Goal: Entertainment & Leisure: Browse casually

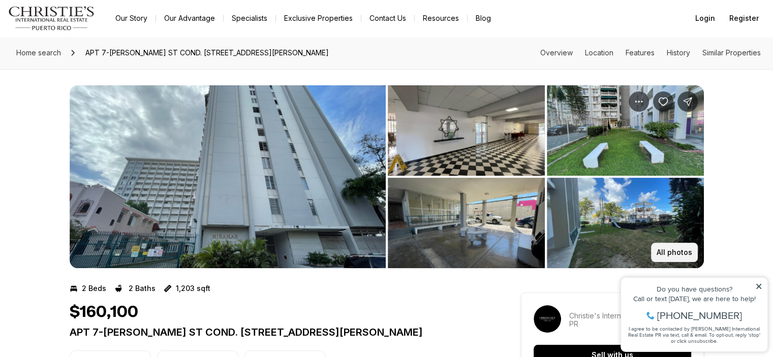
click at [675, 252] on p "All photos" at bounding box center [675, 253] width 36 height 8
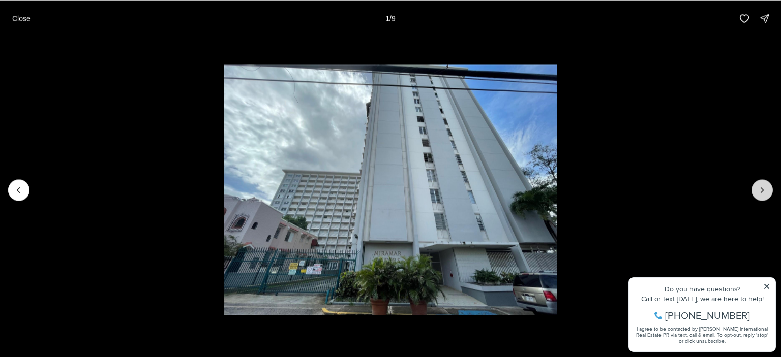
click at [763, 189] on icon "Next slide" at bounding box center [762, 190] width 10 height 10
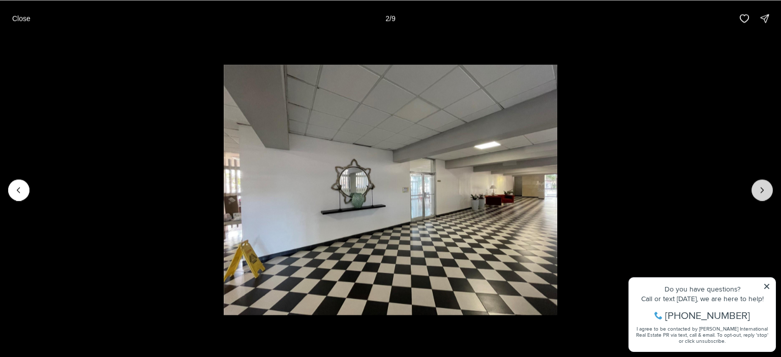
click at [763, 189] on icon "Next slide" at bounding box center [762, 190] width 10 height 10
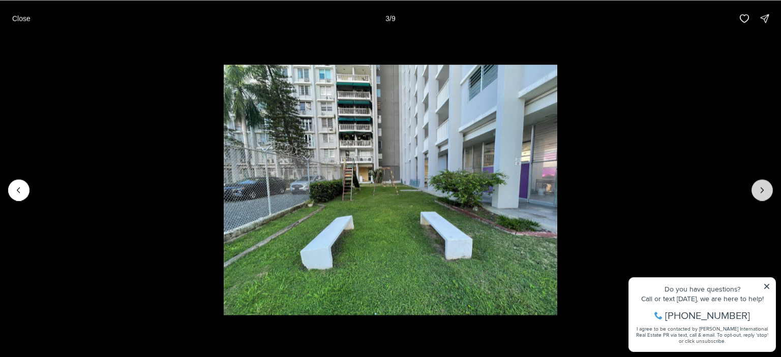
click at [763, 189] on icon "Next slide" at bounding box center [762, 190] width 10 height 10
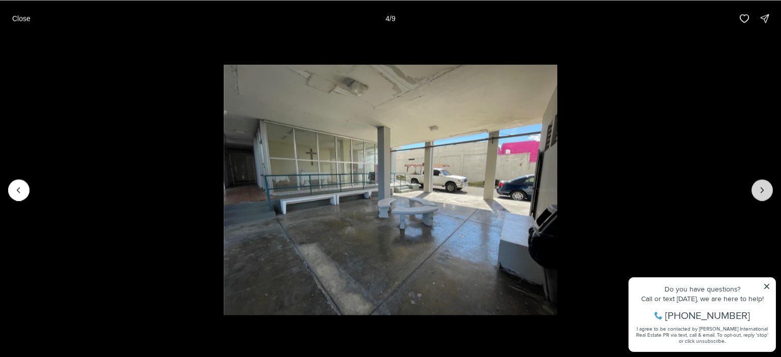
click at [763, 189] on icon "Next slide" at bounding box center [762, 190] width 10 height 10
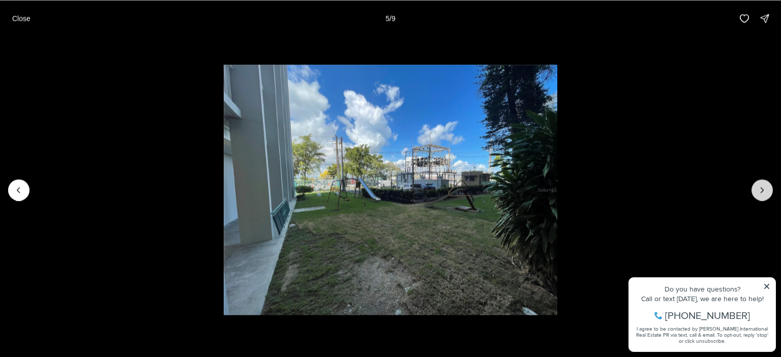
click at [763, 189] on icon "Next slide" at bounding box center [762, 190] width 10 height 10
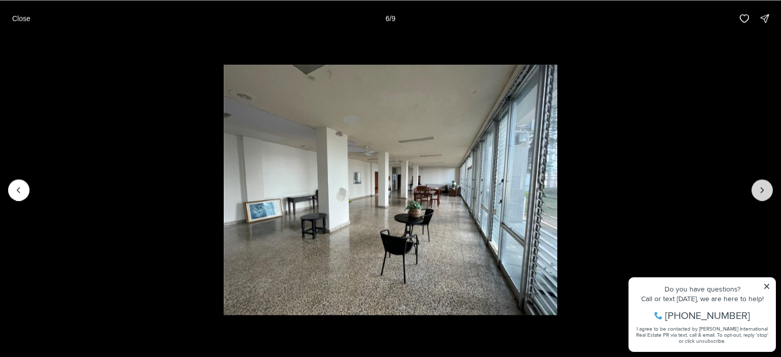
click at [763, 189] on icon "Next slide" at bounding box center [762, 190] width 10 height 10
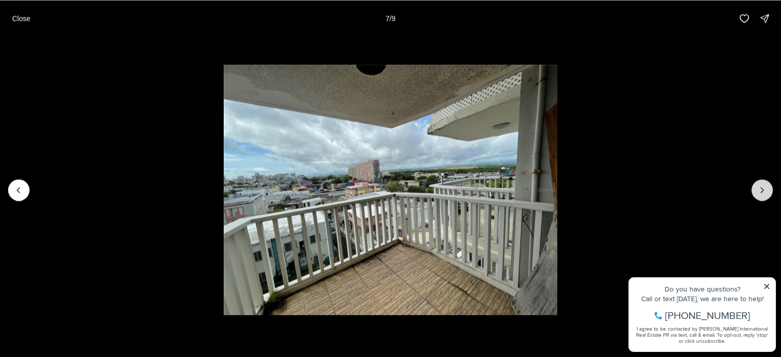
click at [763, 189] on icon "Next slide" at bounding box center [762, 190] width 10 height 10
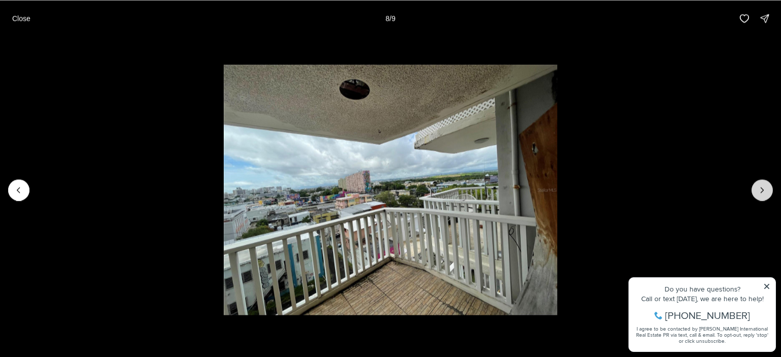
click at [762, 189] on icon "Next slide" at bounding box center [762, 190] width 3 height 5
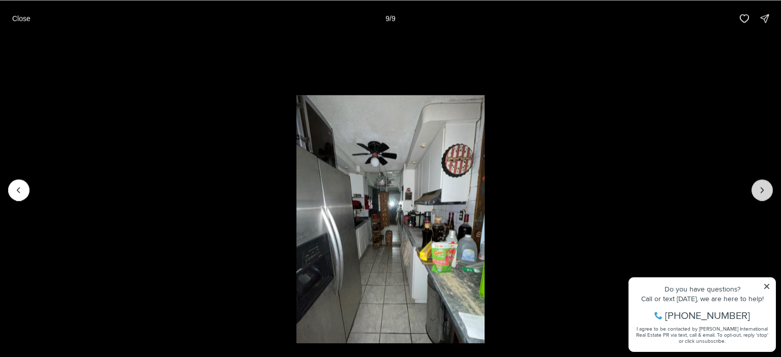
click at [762, 189] on div at bounding box center [762, 189] width 21 height 21
click at [766, 288] on li "9 of 9" at bounding box center [390, 190] width 781 height 307
click at [767, 286] on li "9 of 9" at bounding box center [390, 190] width 781 height 307
click at [19, 17] on p "Close" at bounding box center [21, 18] width 18 height 8
